Goal: Feedback & Contribution: Contribute content

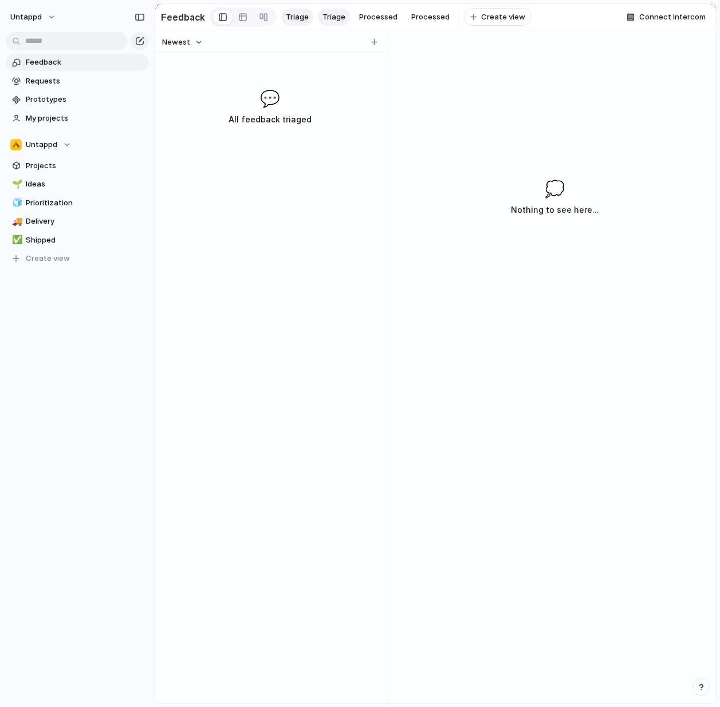
click at [318, 242] on div "Newest 💬 All feedback triaged" at bounding box center [269, 366] width 229 height 673
click at [17, 16] on span "Untappd" at bounding box center [25, 16] width 31 height 11
click at [19, 15] on div "Settings Invite members Change theme Change workspace Sign out" at bounding box center [360, 353] width 720 height 707
click at [222, 220] on div "Newest 💬 All feedback triaged" at bounding box center [269, 366] width 229 height 673
click at [313, 114] on div "💬 All feedback triaged" at bounding box center [269, 106] width 224 height 40
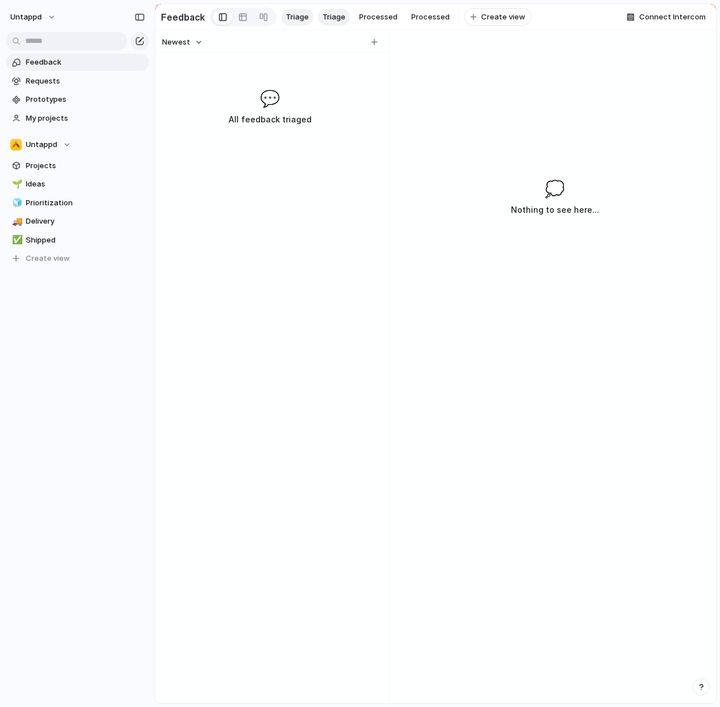
click at [55, 68] on link "Feedback" at bounding box center [77, 62] width 143 height 17
click at [58, 81] on span "Requests" at bounding box center [85, 81] width 119 height 11
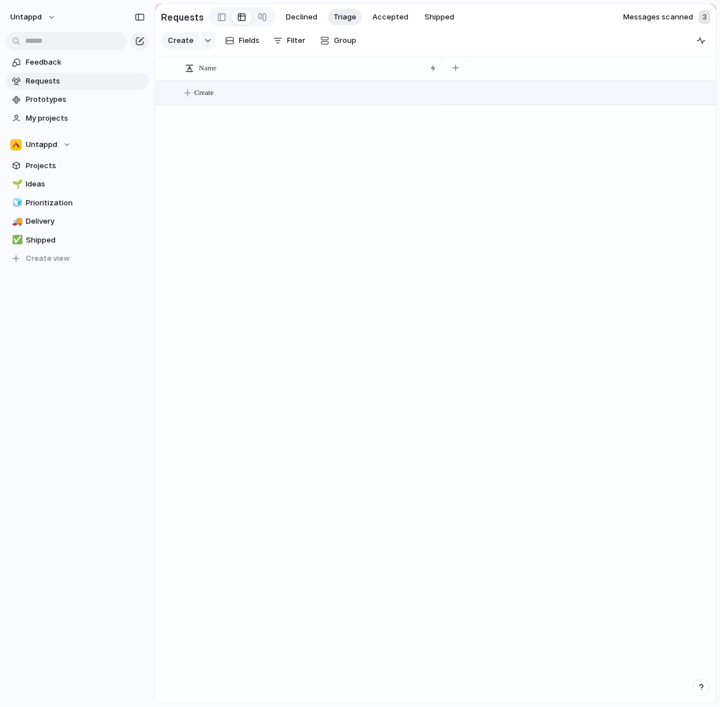
click at [214, 98] on span "Create" at bounding box center [203, 92] width 19 height 11
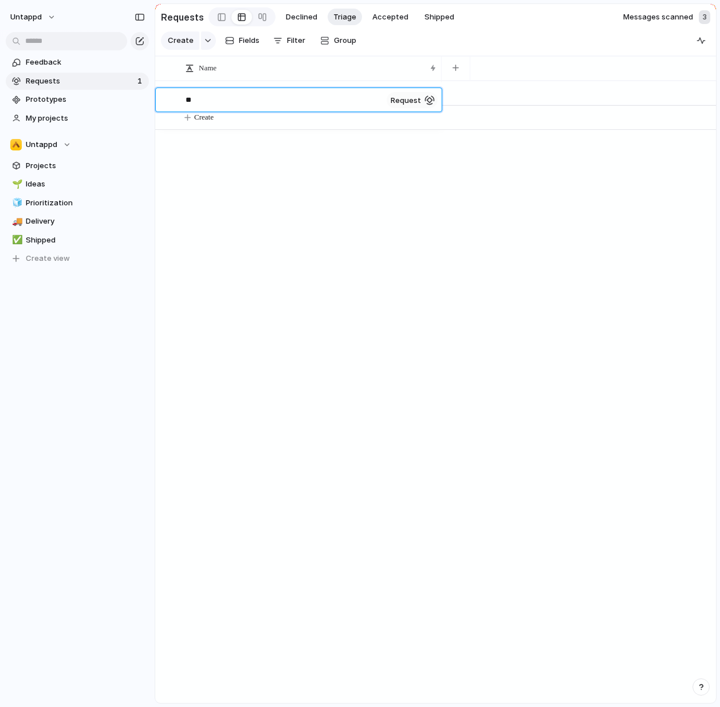
type textarea "*"
type textarea "**********"
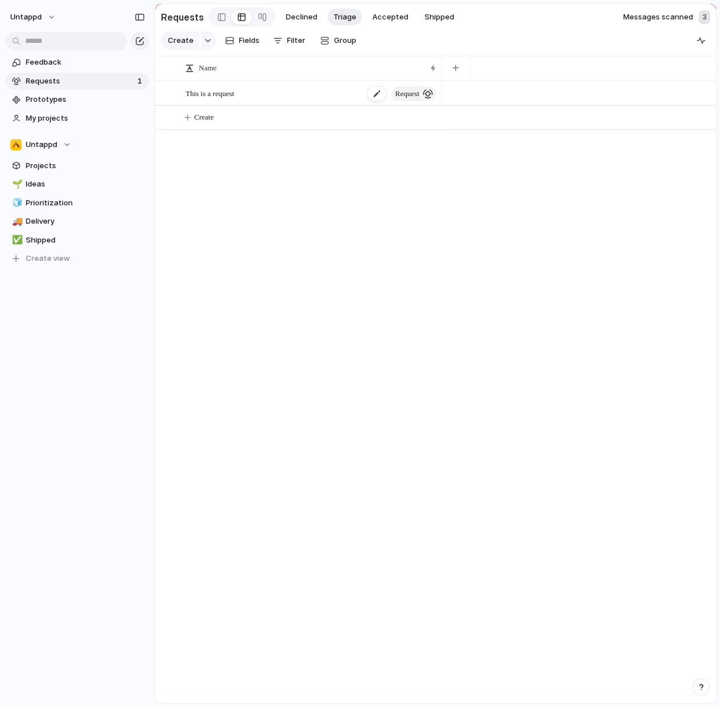
click at [367, 101] on div at bounding box center [376, 93] width 19 height 15
click at [426, 98] on div "button" at bounding box center [427, 94] width 10 height 10
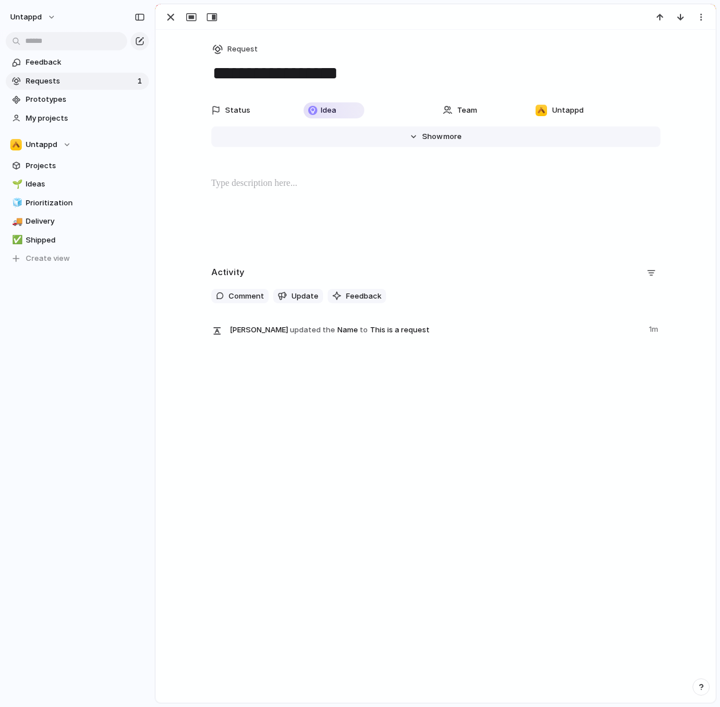
click at [458, 137] on button "Hide Show more" at bounding box center [435, 137] width 449 height 21
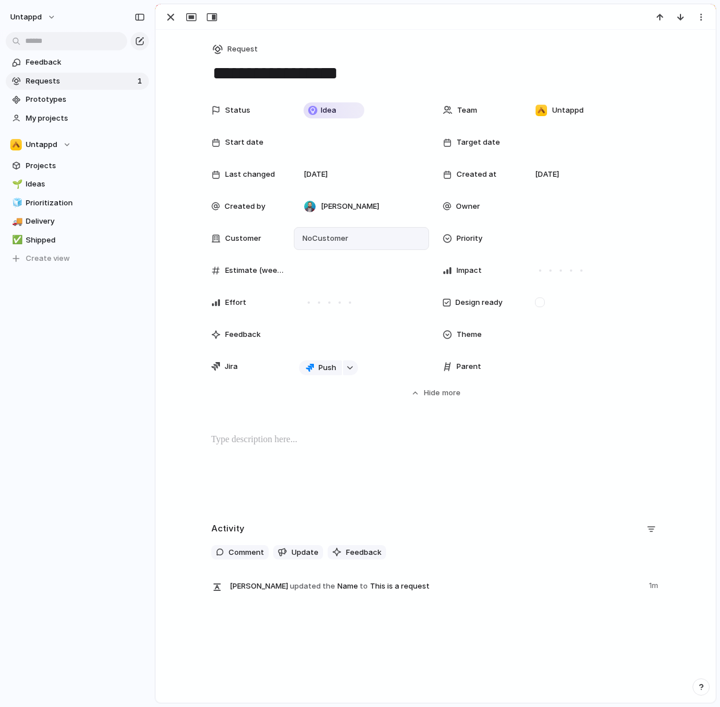
click at [342, 240] on span "No Customer" at bounding box center [323, 238] width 49 height 11
click at [341, 286] on span "Type to add a company" at bounding box center [343, 285] width 93 height 18
click at [334, 266] on input "text" at bounding box center [343, 261] width 98 height 23
type input "********"
click at [326, 234] on span "Consumer" at bounding box center [339, 238] width 37 height 11
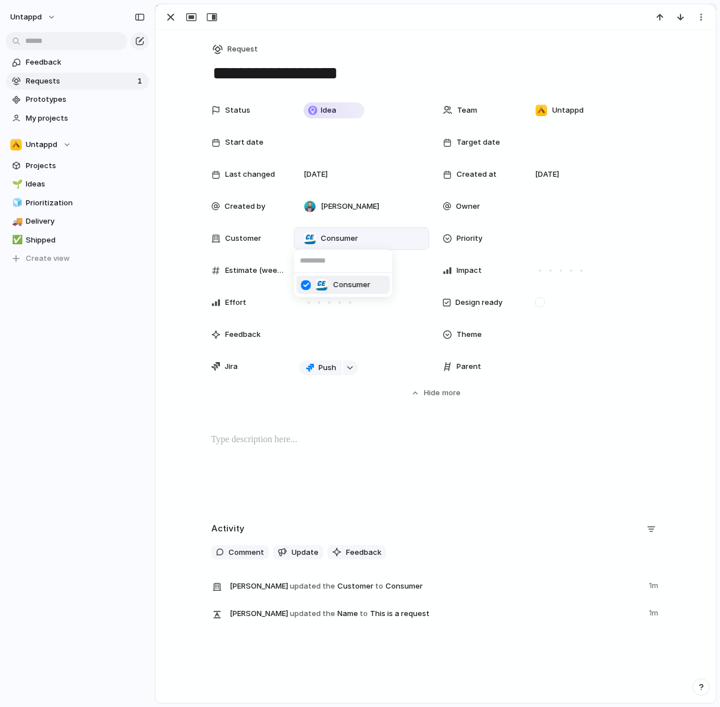
click at [330, 283] on div "Consumer" at bounding box center [342, 285] width 55 height 13
click at [323, 236] on span "No Customer" at bounding box center [323, 238] width 49 height 11
click at [336, 277] on li "Consumer" at bounding box center [343, 285] width 93 height 18
click at [32, 391] on div "Untappd Feedback Requests 1 Prototypes My projects Untappd Projects 🌱 Ideas 🧊 P…" at bounding box center [77, 353] width 155 height 707
click at [338, 235] on span "Consumer" at bounding box center [339, 238] width 37 height 11
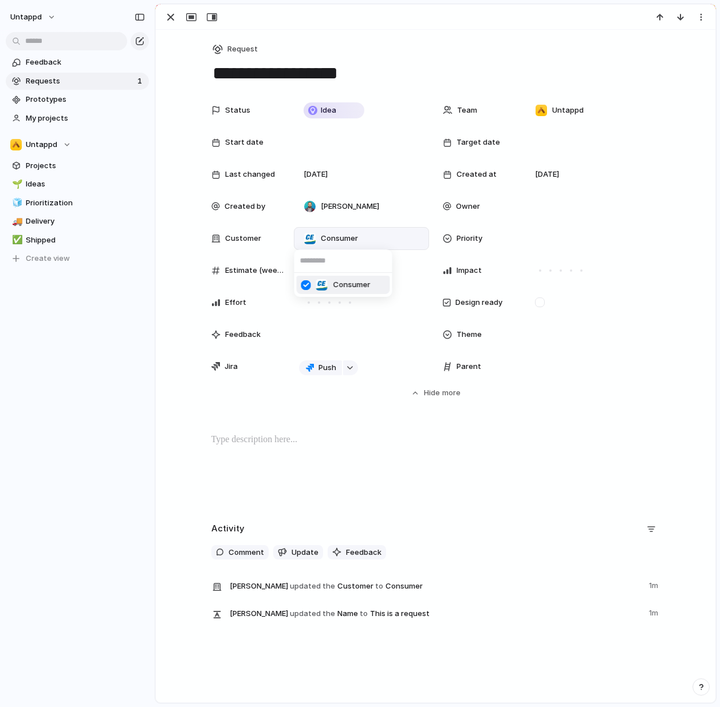
click at [328, 255] on input "text" at bounding box center [343, 261] width 98 height 23
click at [30, 322] on div "Consumer" at bounding box center [360, 353] width 720 height 707
click at [92, 398] on div "Untappd Feedback Requests 1 Prototypes My projects Untappd Projects 🌱 Ideas 🧊 P…" at bounding box center [77, 353] width 155 height 707
click at [40, 57] on span "Feedback" at bounding box center [85, 62] width 119 height 11
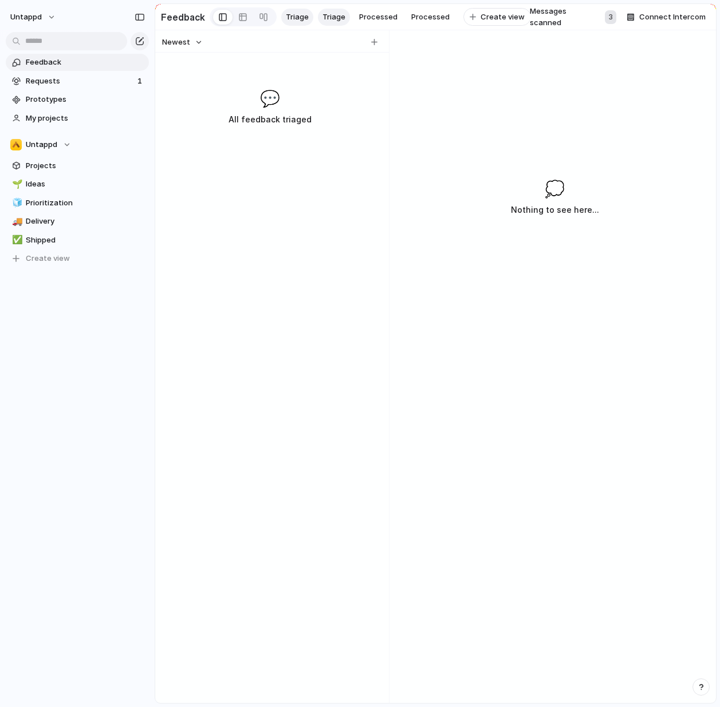
click at [291, 284] on div "Newest 💬 All feedback triaged" at bounding box center [269, 366] width 229 height 673
click at [117, 479] on div "Untappd Feedback Requests 1 Prototypes My projects Untappd Projects 🌱 Ideas 🧊 P…" at bounding box center [77, 353] width 155 height 707
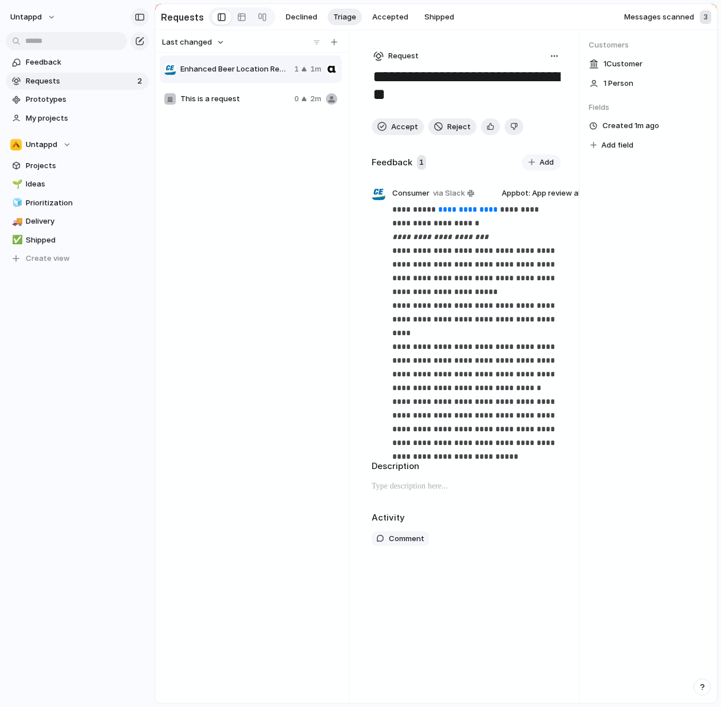
click at [142, 10] on button "button" at bounding box center [140, 17] width 18 height 18
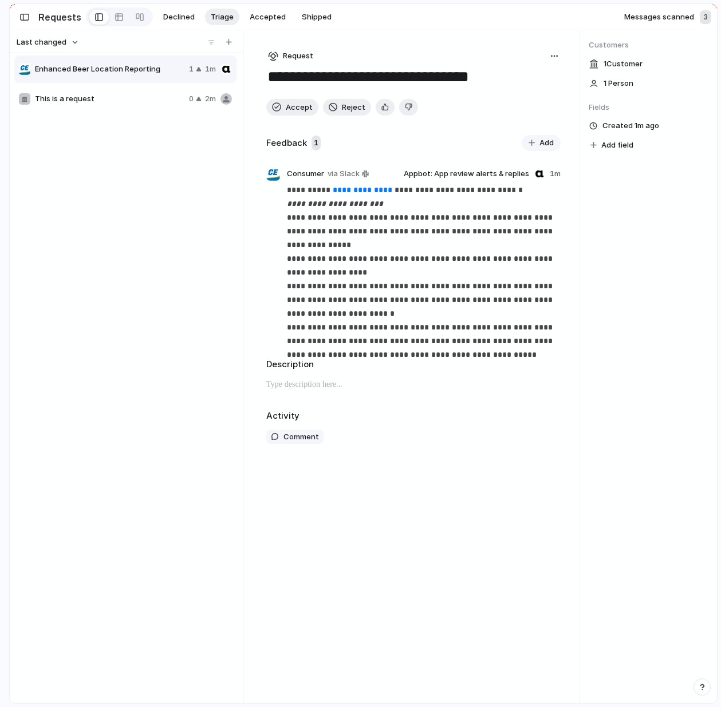
click at [653, 251] on div "Customers 1 Customer 1 Person Fields Created 1m ago Add field" at bounding box center [647, 366] width 137 height 673
click at [620, 244] on div "Customers 1 Customer 1 Person Fields Created 1m ago Add field" at bounding box center [647, 366] width 137 height 673
click at [554, 56] on div "button" at bounding box center [554, 56] width 9 height 9
click at [554, 56] on div "Copy link Merge Move to Delete" at bounding box center [360, 353] width 721 height 707
click at [646, 275] on div "Customers 1 Customer 1 Person Fields Created 1m ago Add field" at bounding box center [647, 366] width 137 height 673
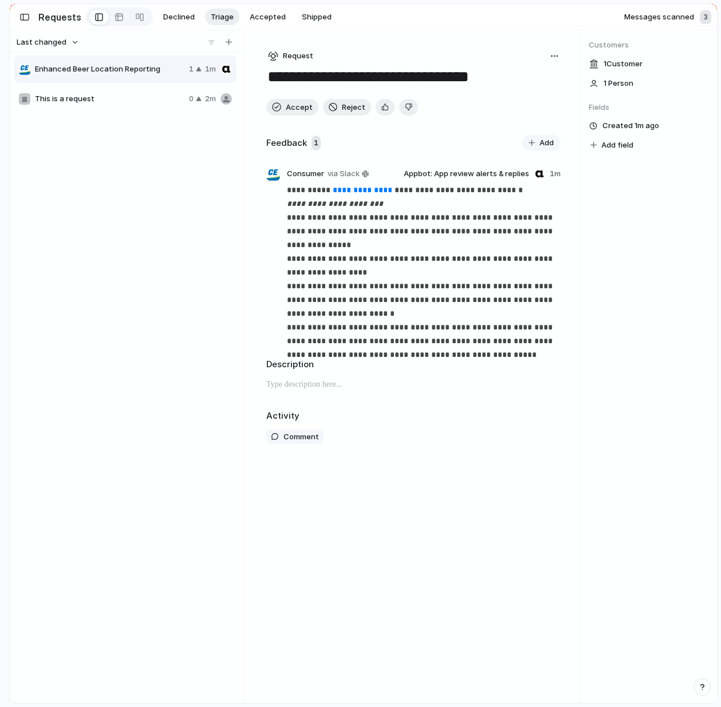
click at [310, 388] on p at bounding box center [413, 385] width 294 height 14
click at [648, 236] on div "Customers 1 Customer 1 Person Fields Created 1m ago Add field" at bounding box center [647, 366] width 137 height 673
click at [536, 141] on button "Add" at bounding box center [540, 143] width 39 height 16
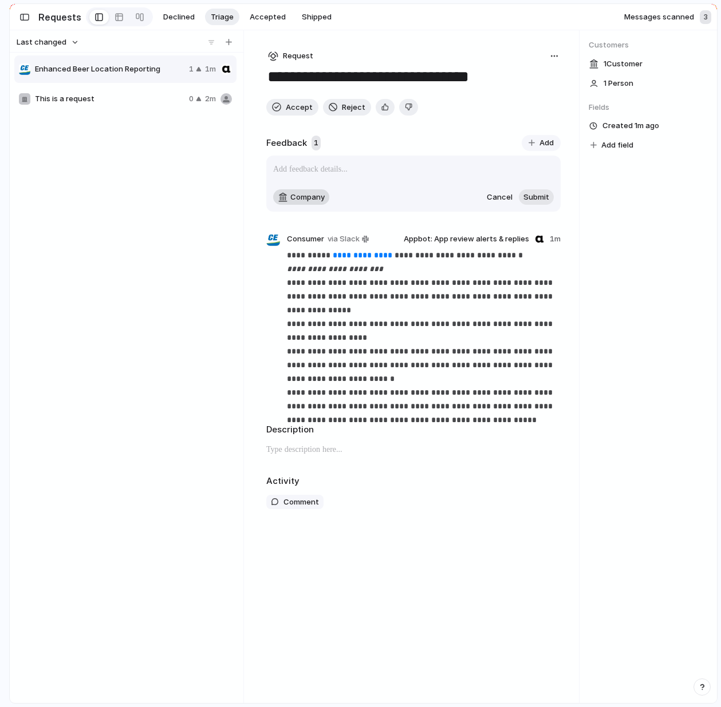
click at [292, 203] on span "Company" at bounding box center [307, 197] width 34 height 11
click at [299, 199] on div "Consumer" at bounding box center [360, 353] width 721 height 707
click at [455, 192] on div "Company Cancel Submit" at bounding box center [413, 197] width 280 height 17
click at [500, 199] on span "Cancel" at bounding box center [500, 197] width 26 height 11
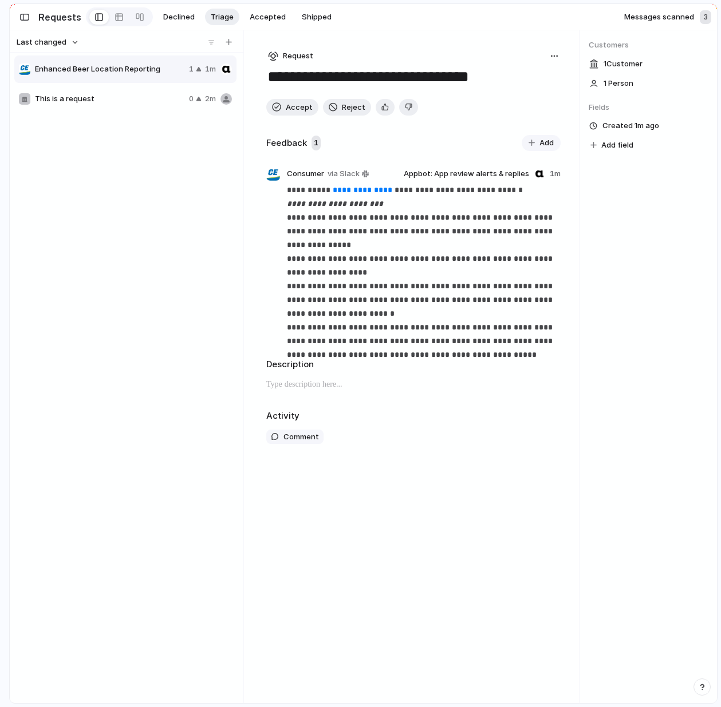
click at [646, 250] on div "Customers 1 Customer 1 Person Fields Created 1m ago Add field" at bounding box center [647, 366] width 137 height 673
click at [159, 205] on div "Enhanced Beer Location Reporting 1 1m This is a request 0 2m" at bounding box center [126, 376] width 224 height 644
